Goal: Transaction & Acquisition: Download file/media

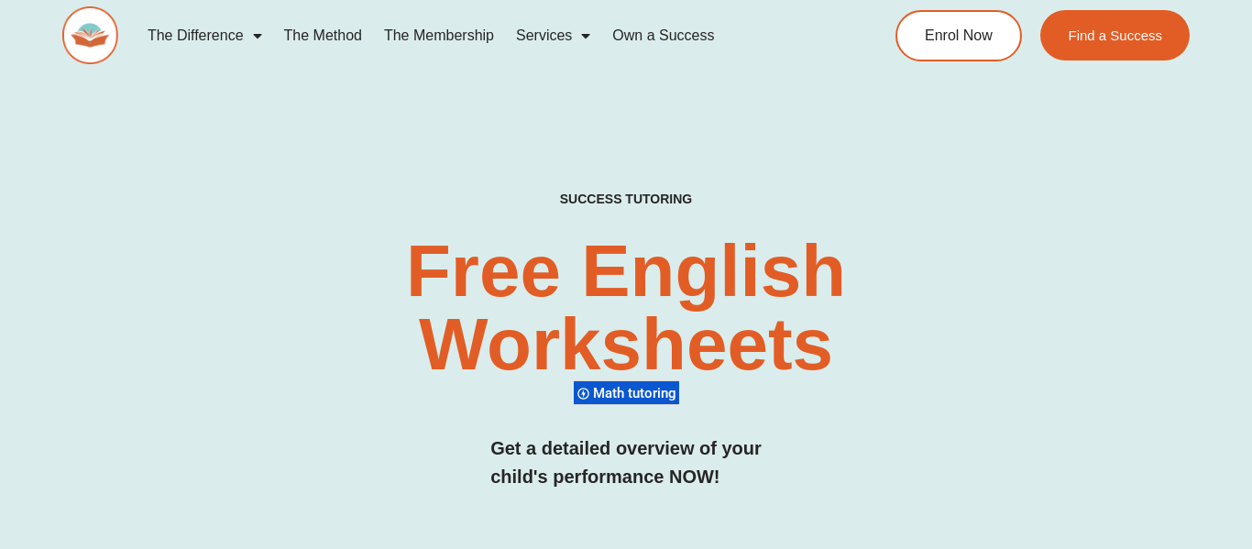
click at [976, 358] on h2 "Free English Worksheets​" at bounding box center [625, 308] width 743 height 147
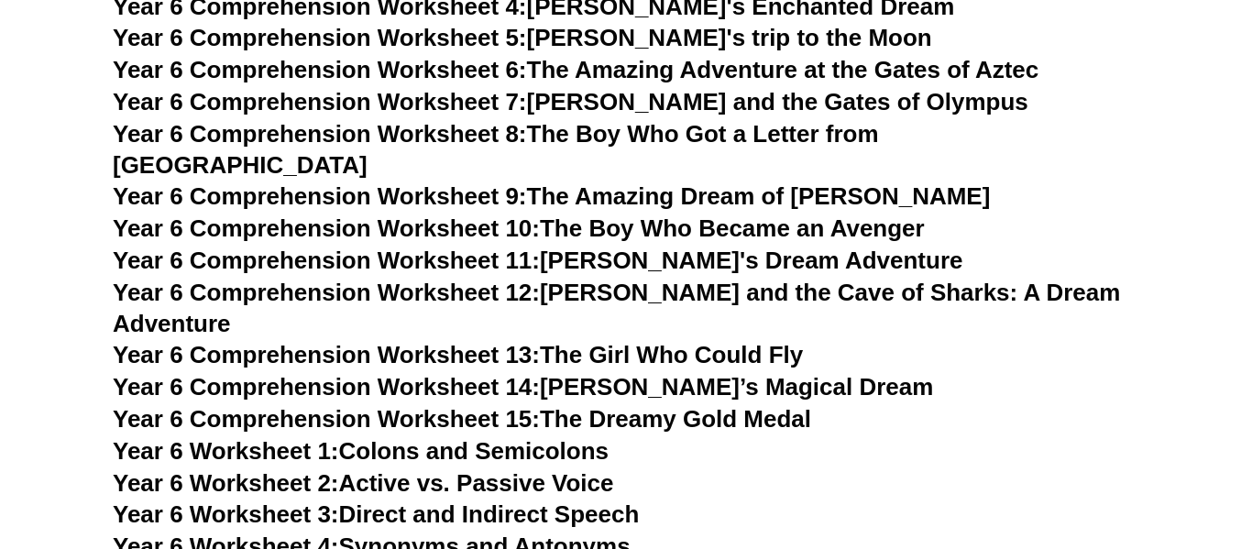
scroll to position [10300, 0]
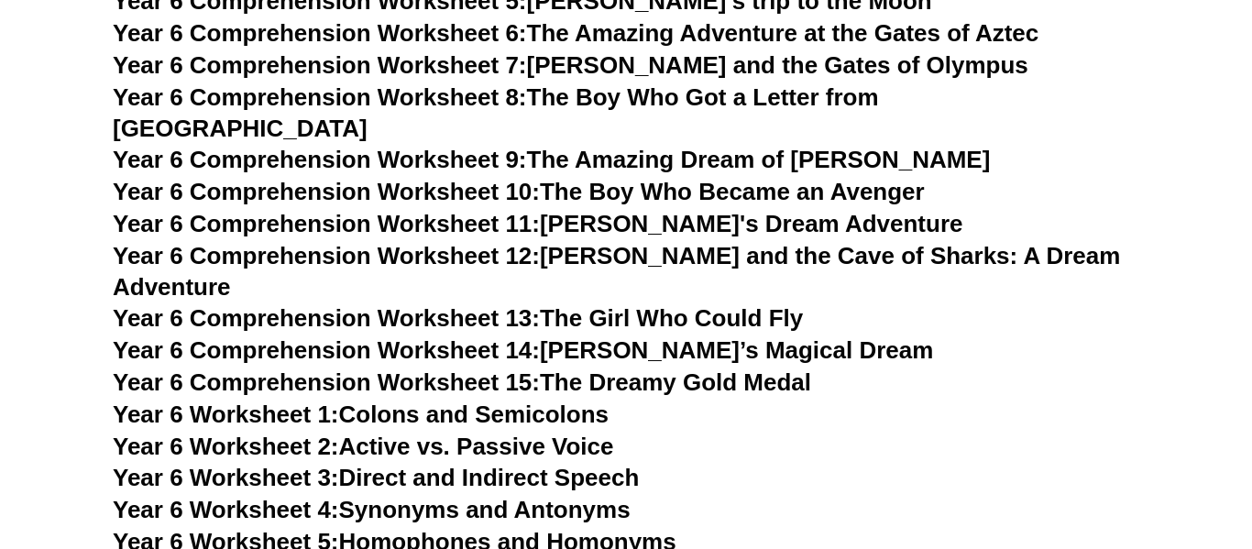
click at [726, 368] on link "Year 6 Comprehension Worksheet 15: The Dreamy Gold Medal" at bounding box center [462, 381] width 698 height 27
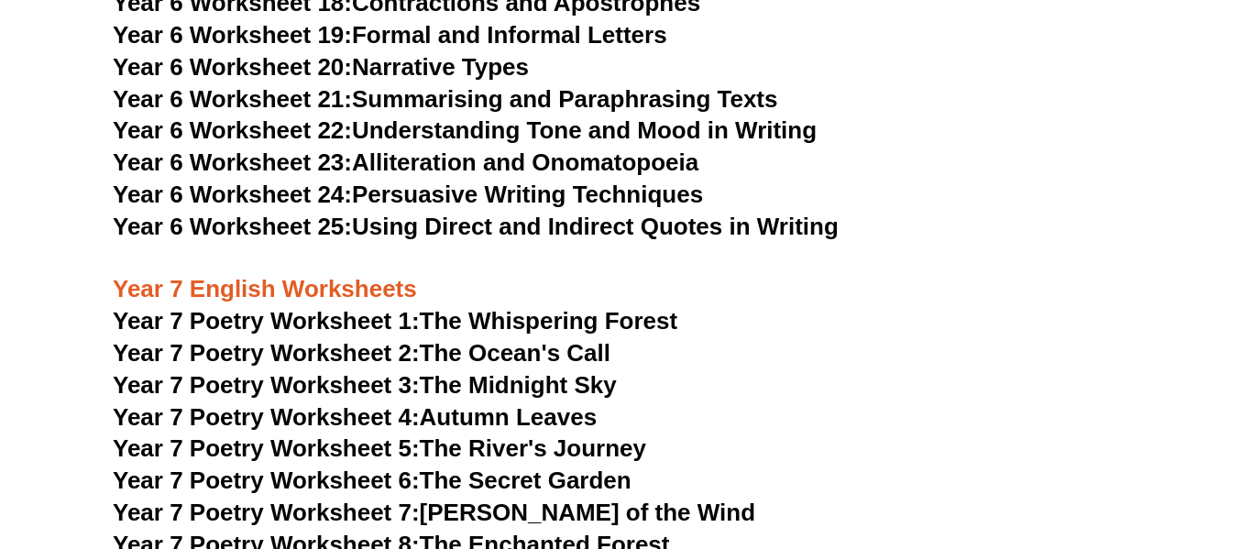
scroll to position [11289, 0]
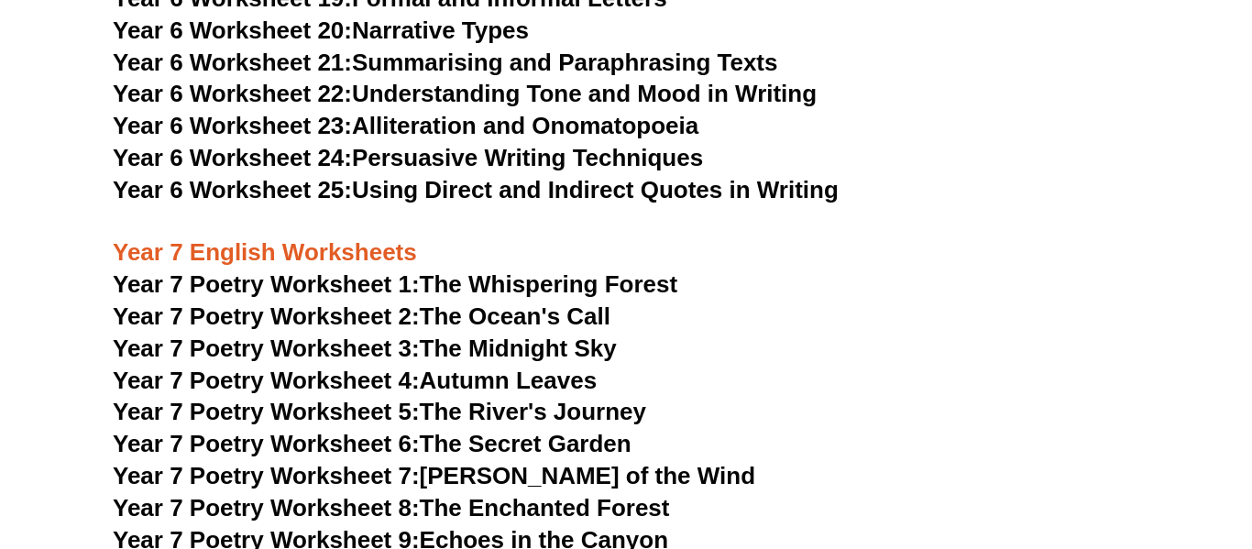
click at [575, 270] on link "Year 7 Poetry Worksheet 1: The Whispering Forest" at bounding box center [395, 283] width 564 height 27
click at [332, 143] on h3 "Year 6 Worksheet 24: Persuasive Writing Techniques" at bounding box center [626, 158] width 1026 height 31
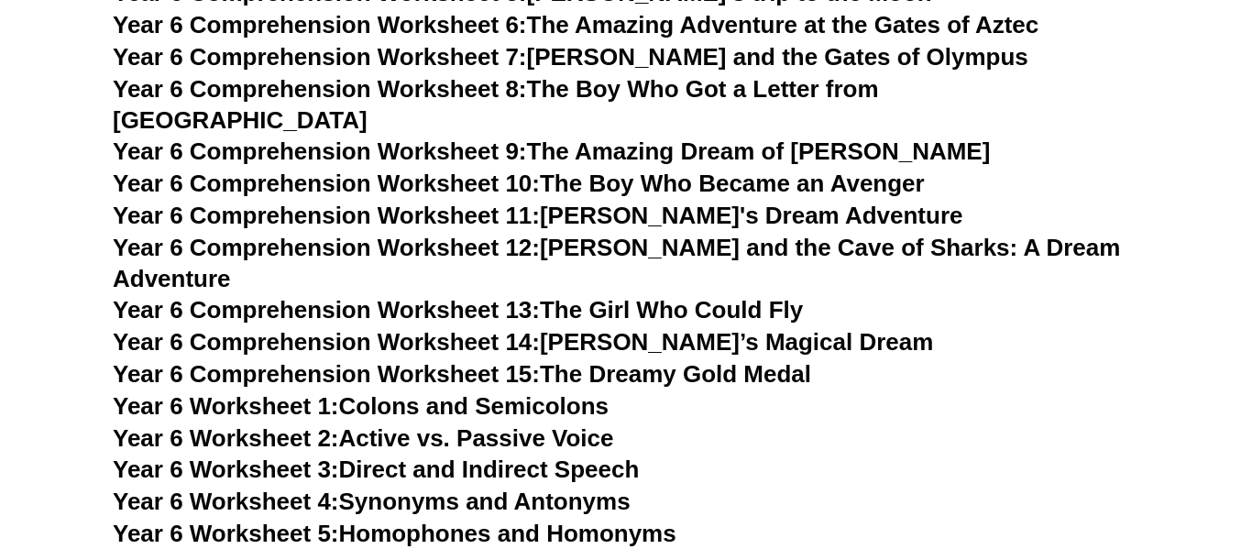
scroll to position [10300, 0]
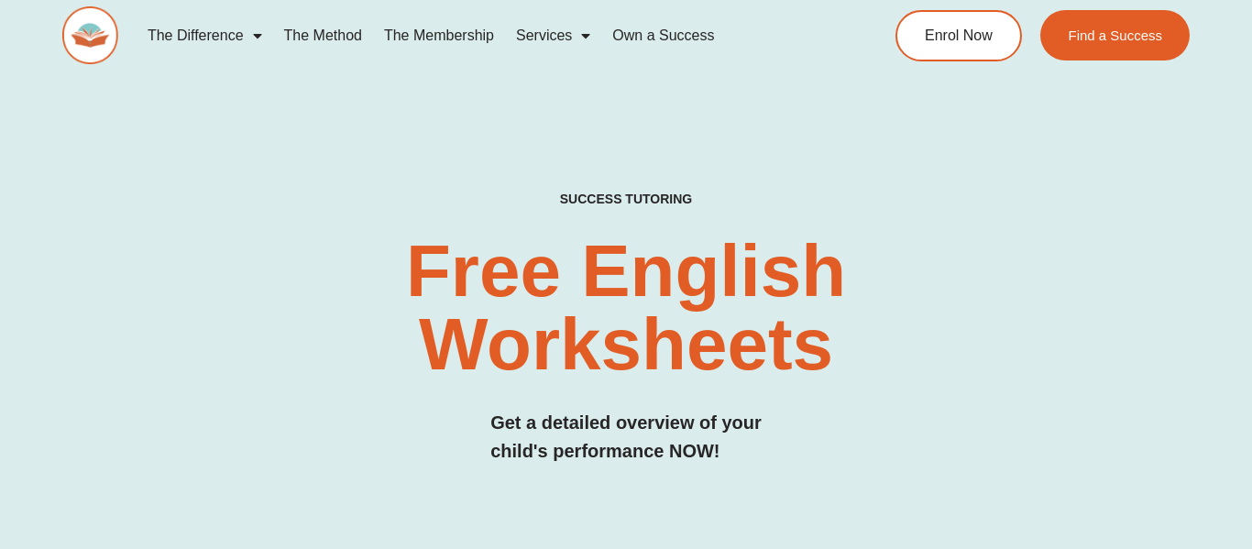
click at [355, 218] on div "SUCCESS TUTORING​ Free English Worksheets​ Get a detailed overview of your chil…" at bounding box center [625, 347] width 1126 height 311
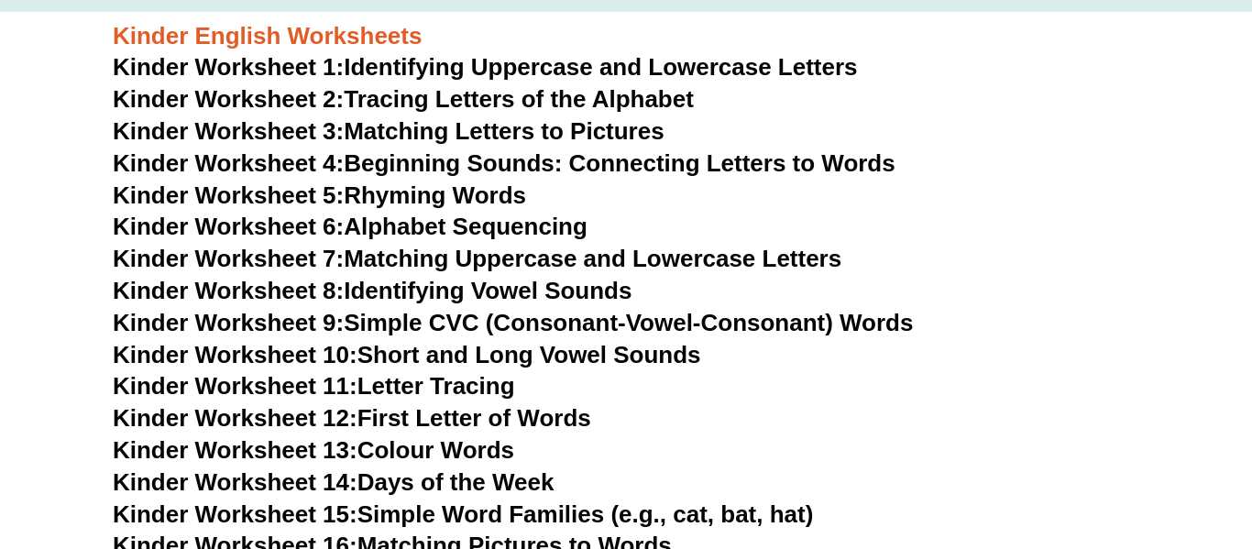
scroll to position [696, 0]
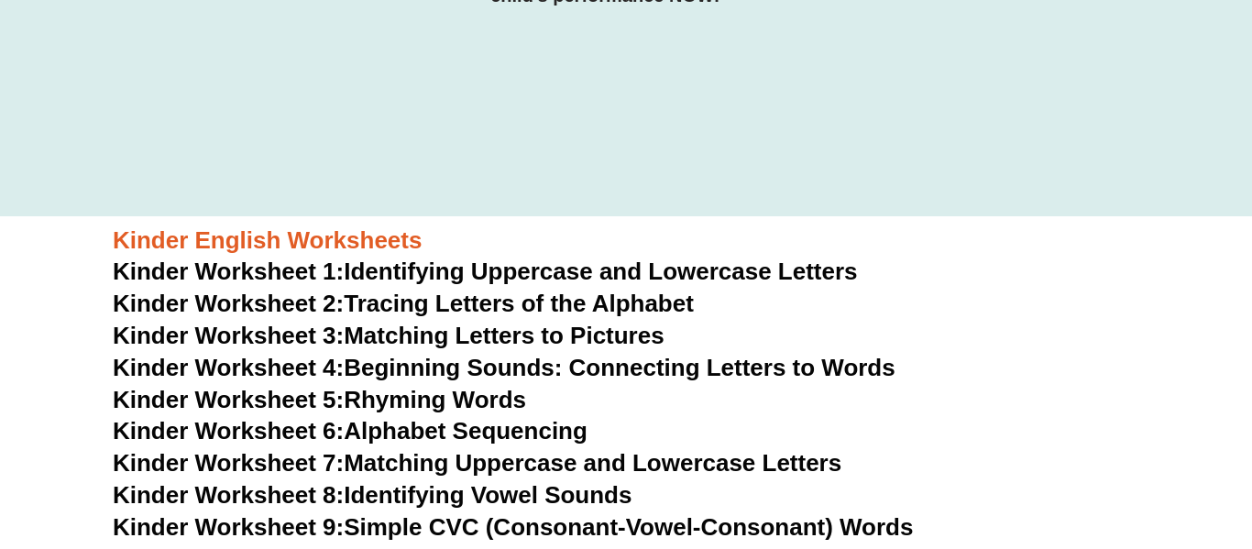
scroll to position [440, 0]
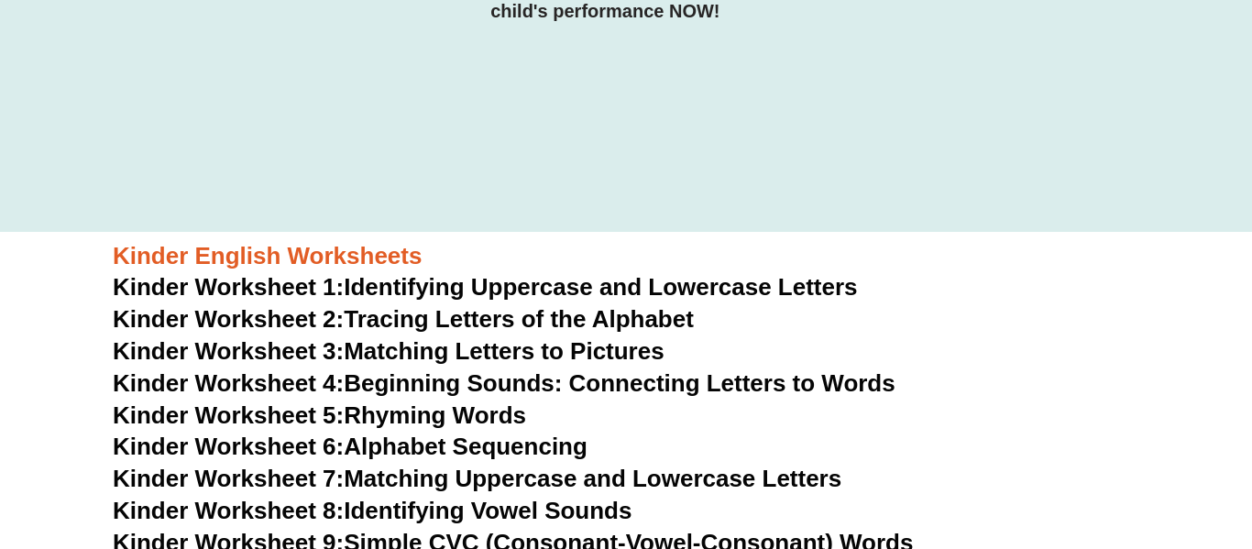
click at [551, 322] on link "Kinder Worksheet 2: Tracing Letters of the Alphabet" at bounding box center [403, 318] width 581 height 27
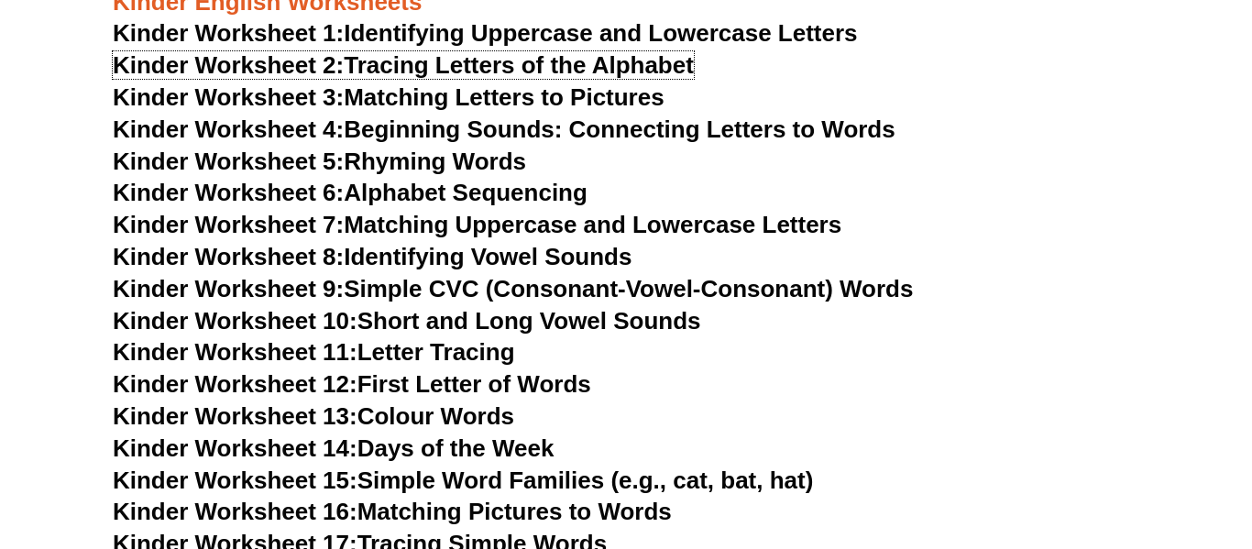
scroll to position [696, 0]
